Goal: Task Accomplishment & Management: Manage account settings

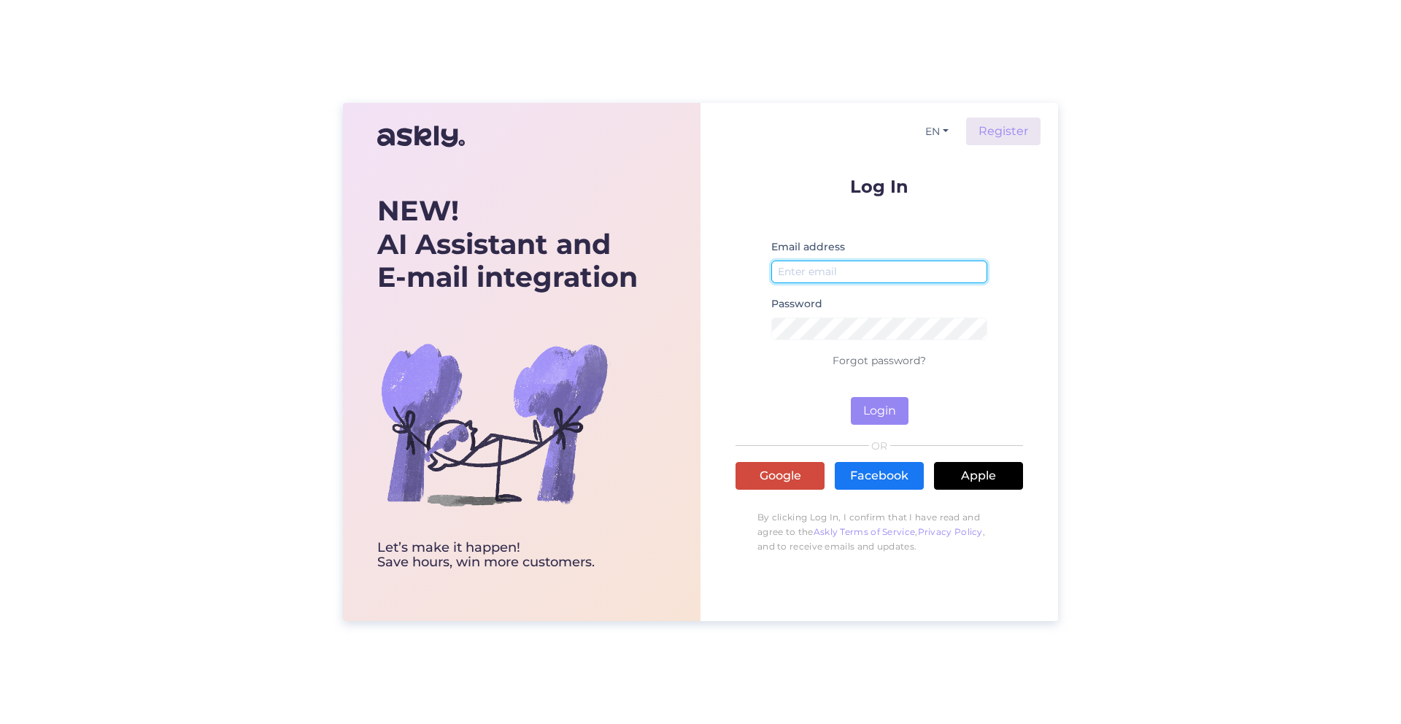
type input "[PERSON_NAME][EMAIL_ADDRESS][DOMAIN_NAME]"
click at [786, 473] on link "Google" at bounding box center [780, 476] width 89 height 28
type input "[PERSON_NAME][EMAIL_ADDRESS][DOMAIN_NAME]"
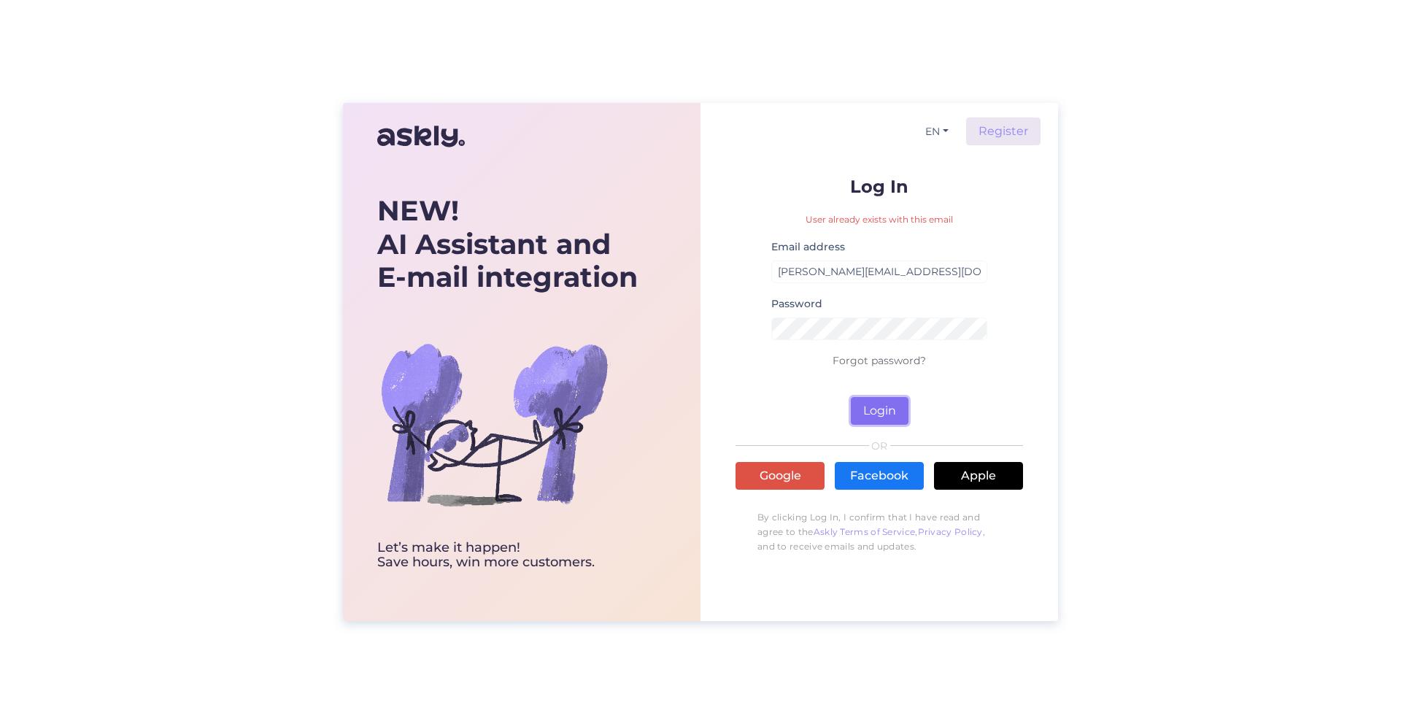
click at [882, 404] on button "Login" at bounding box center [880, 411] width 58 height 28
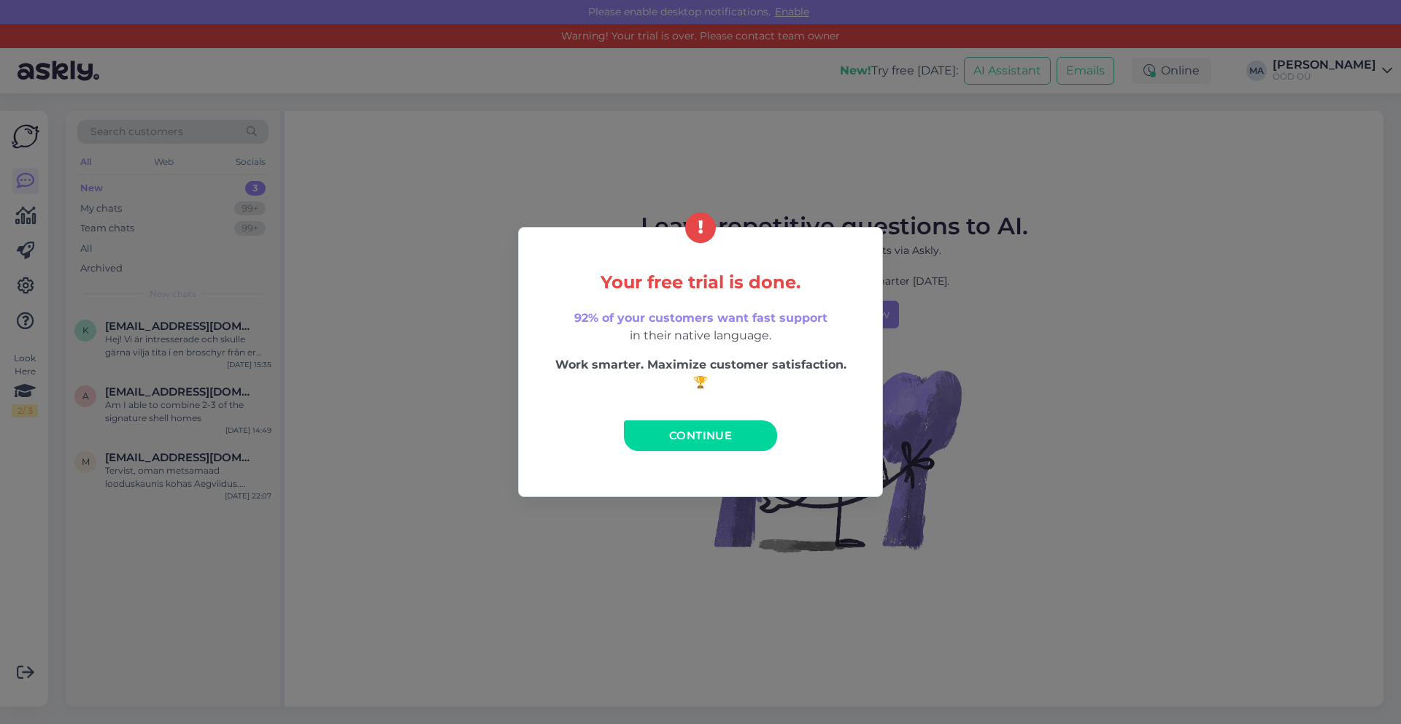
click at [717, 435] on span "Continue" at bounding box center [700, 435] width 63 height 14
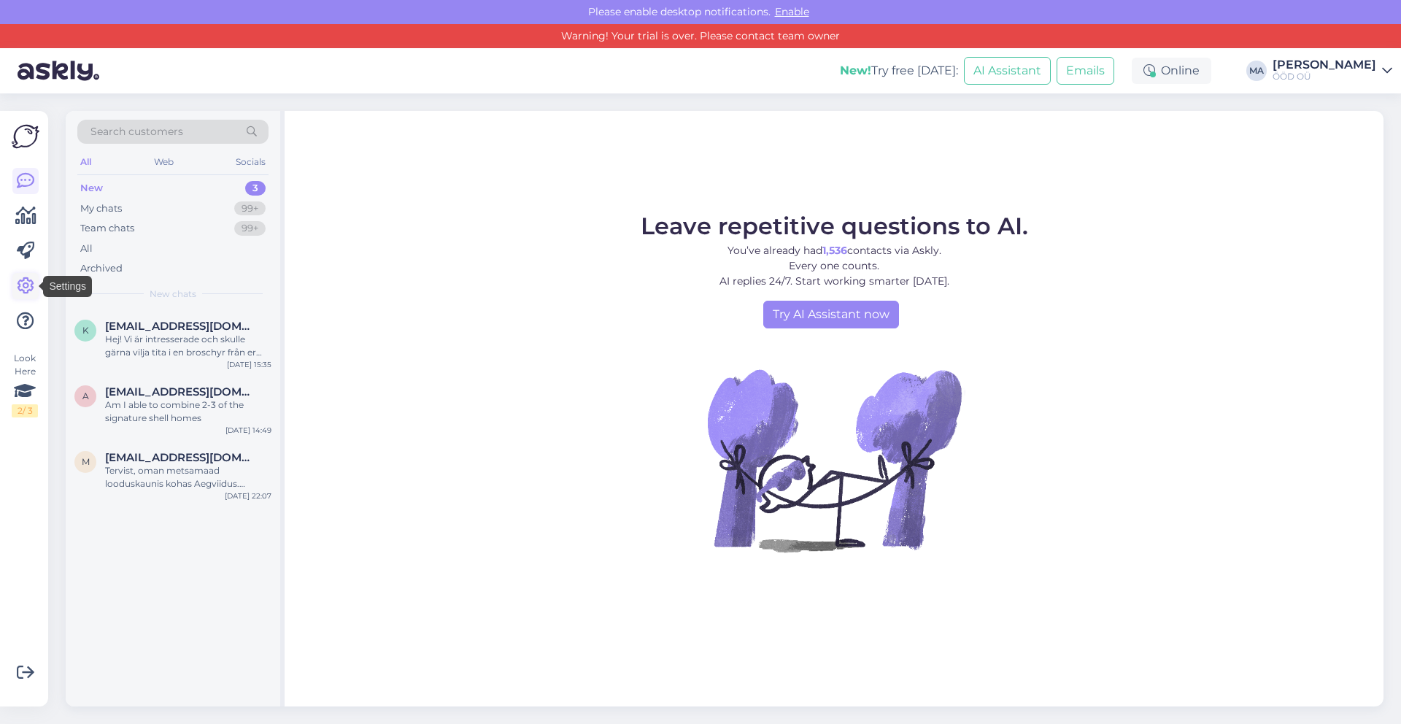
click at [23, 277] on icon at bounding box center [26, 286] width 18 height 18
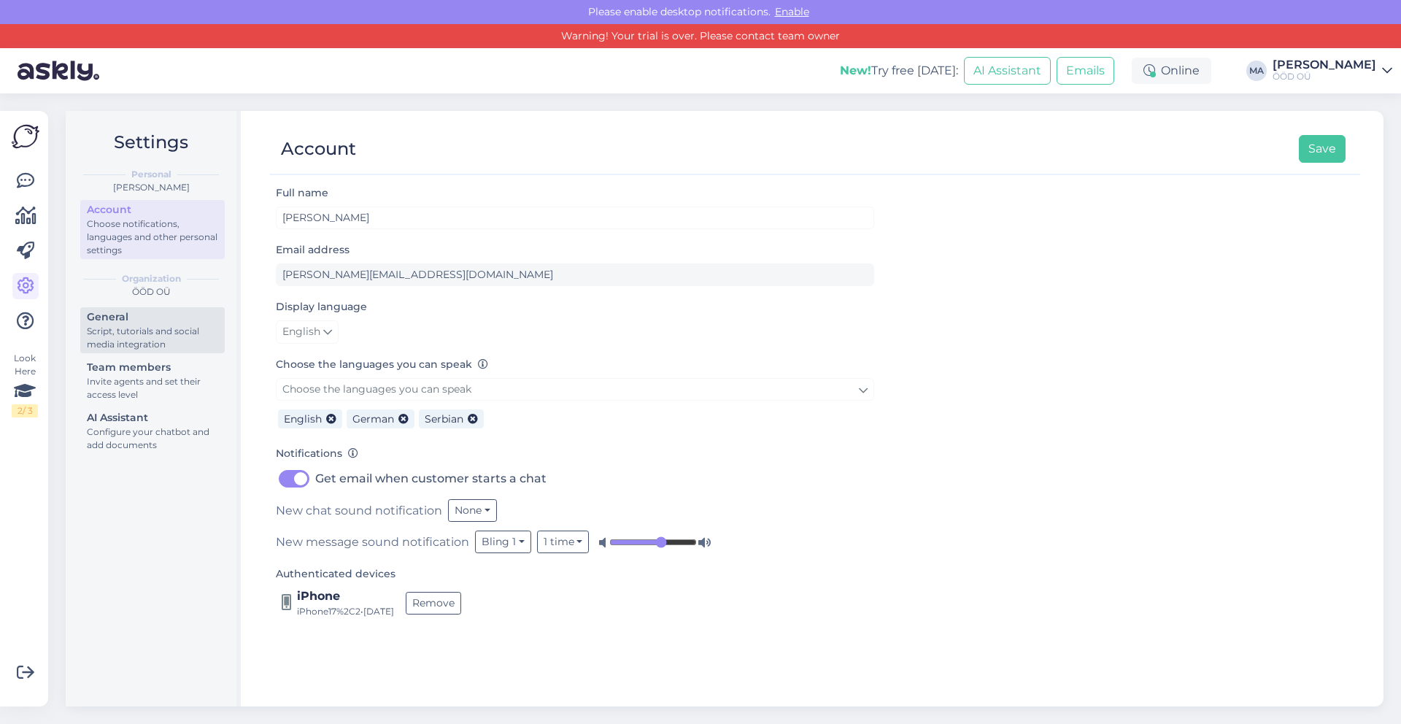
click at [161, 328] on div "Script, tutorials and social media integration" at bounding box center [152, 338] width 131 height 26
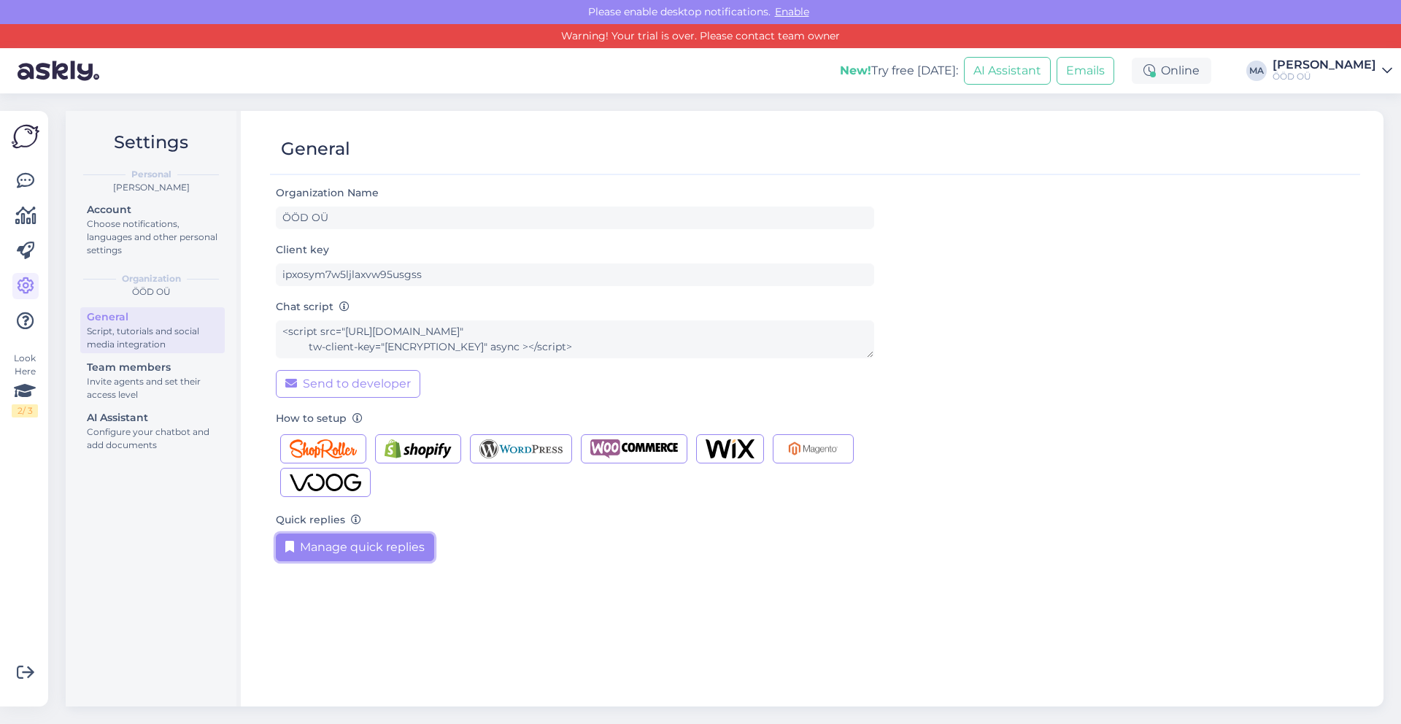
click at [381, 551] on button "Manage quick replies" at bounding box center [355, 547] width 158 height 28
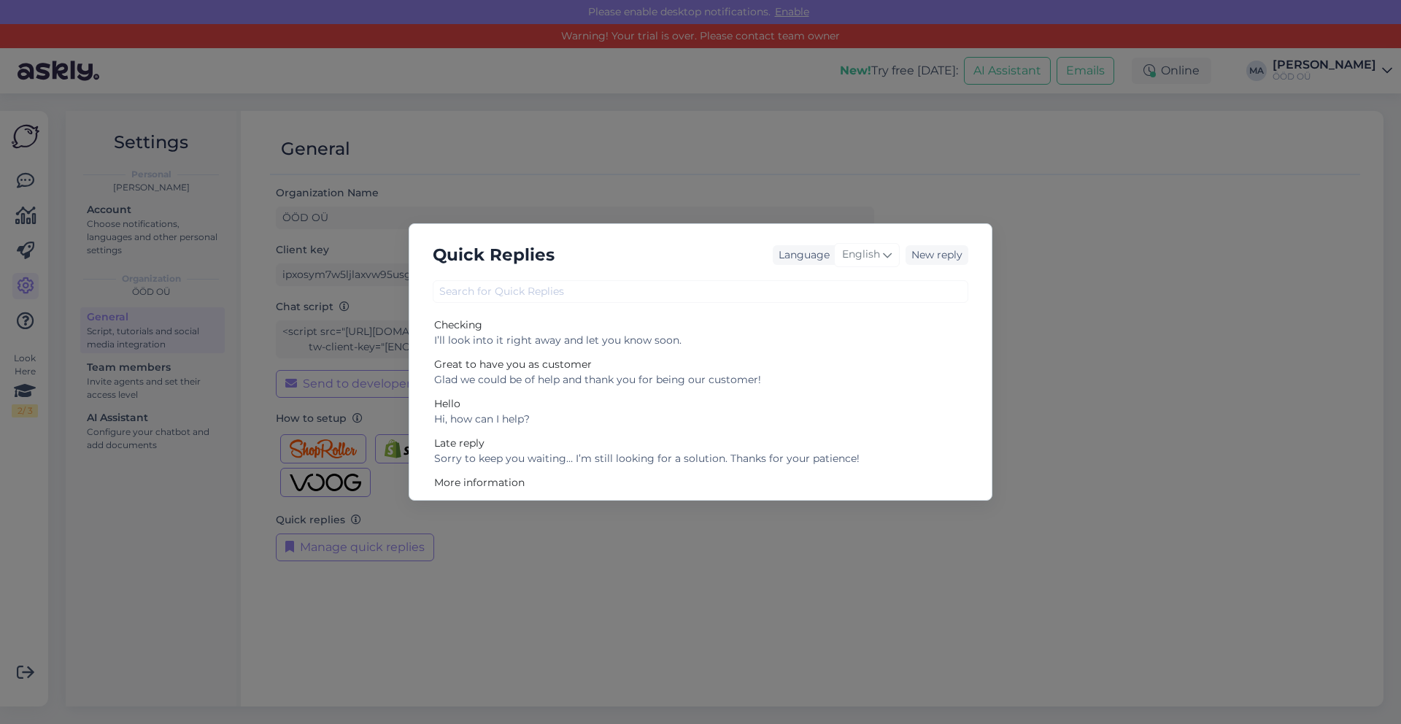
click at [739, 147] on div "Quick Replies Language English New reply Checking I’ll look into it right away …" at bounding box center [700, 362] width 1401 height 724
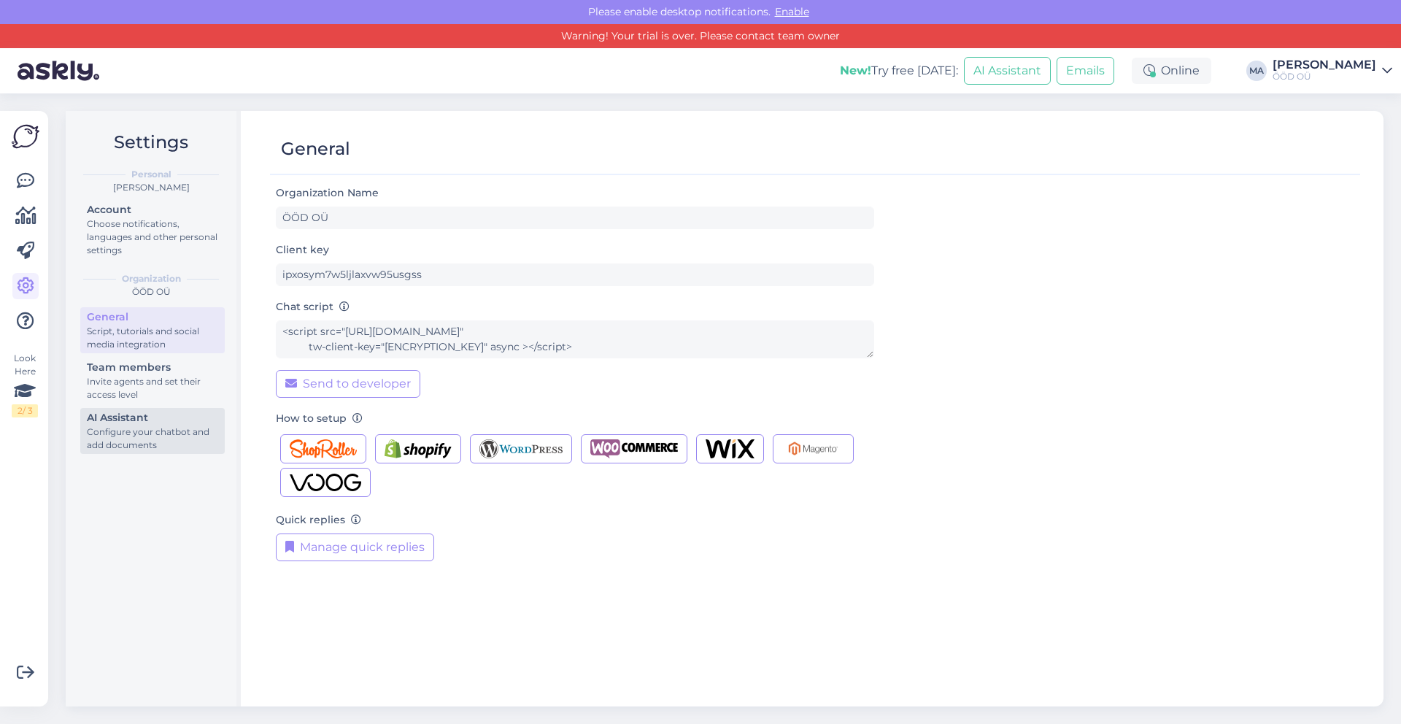
click at [112, 419] on div "AI Assistant" at bounding box center [152, 417] width 131 height 15
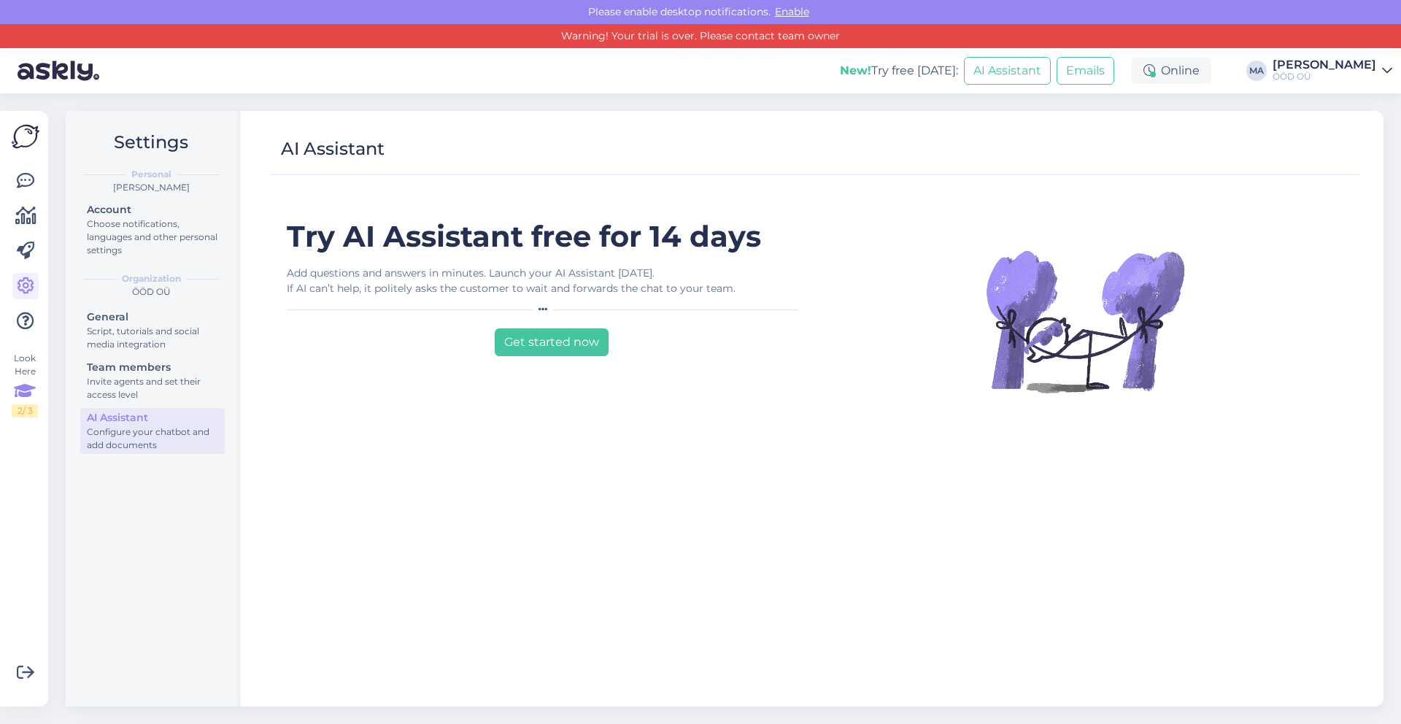
click at [24, 392] on icon at bounding box center [25, 391] width 22 height 26
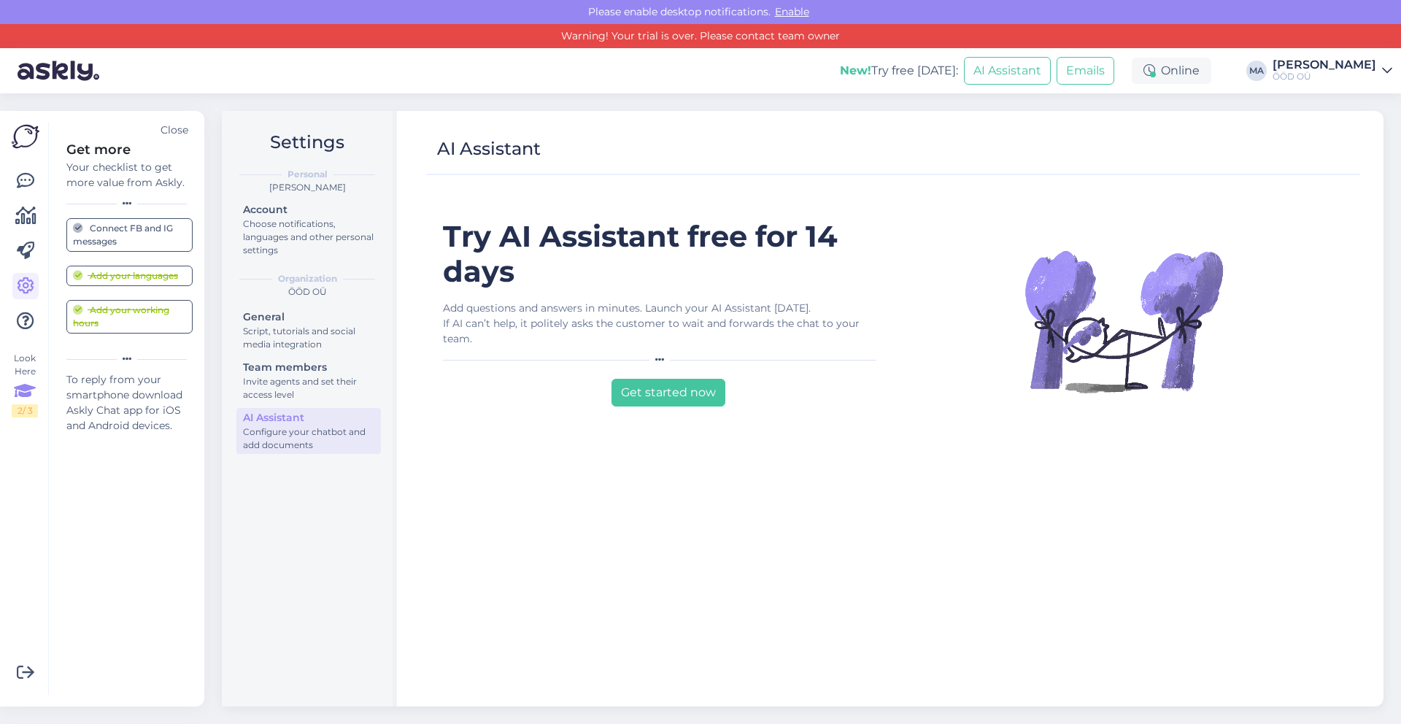
click at [916, 129] on div "AI Assistant" at bounding box center [893, 149] width 934 height 51
click at [753, 101] on div "Settings Personal [PERSON_NAME] Account Choose notifications, languages and oth…" at bounding box center [807, 408] width 1188 height 631
